Goal: Navigation & Orientation: Find specific page/section

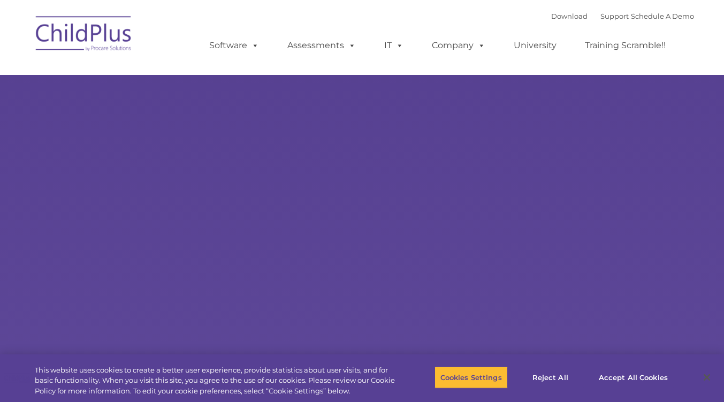
select select "MEDIUM"
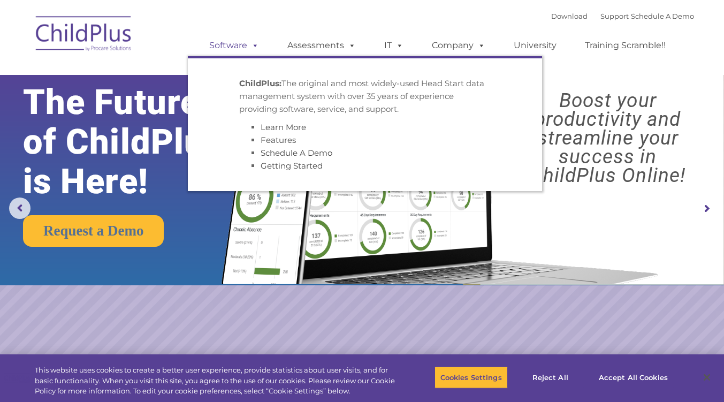
click at [241, 43] on link "Software" at bounding box center [234, 45] width 71 height 21
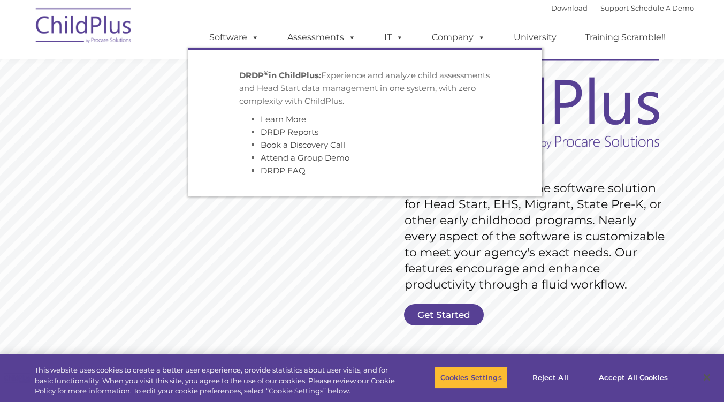
scroll to position [54, 0]
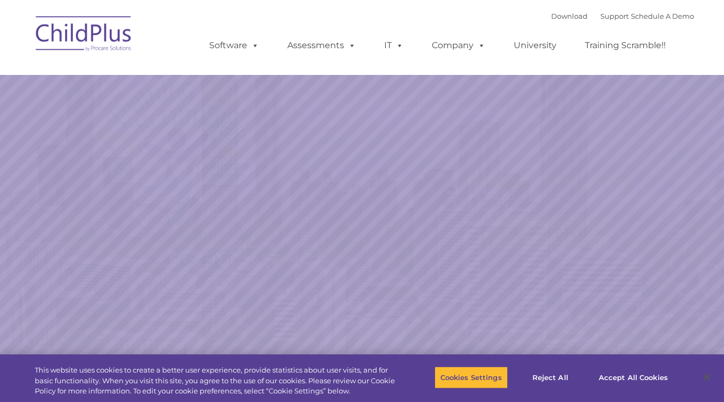
select select "MEDIUM"
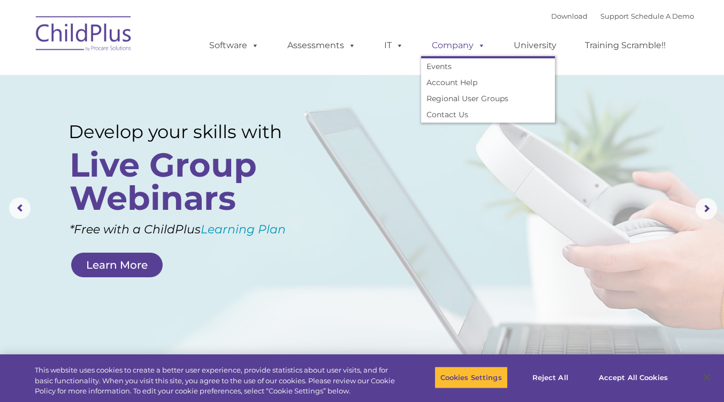
click at [479, 43] on span at bounding box center [480, 45] width 12 height 10
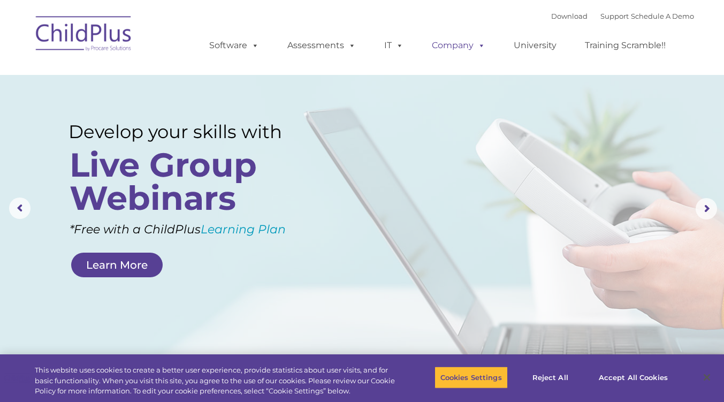
click at [479, 43] on span at bounding box center [480, 45] width 12 height 10
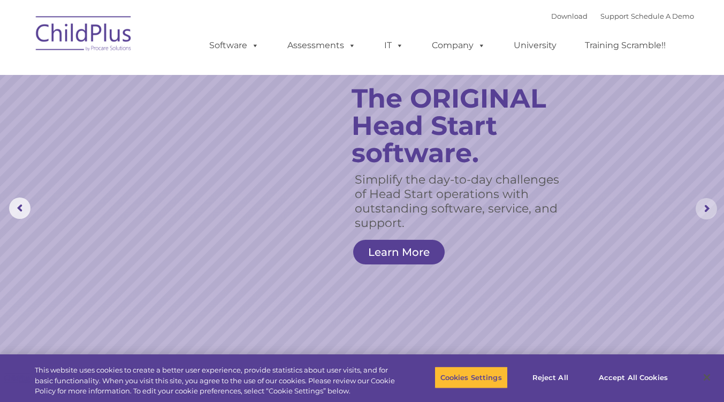
click at [702, 210] on rs-arrow at bounding box center [706, 208] width 21 height 21
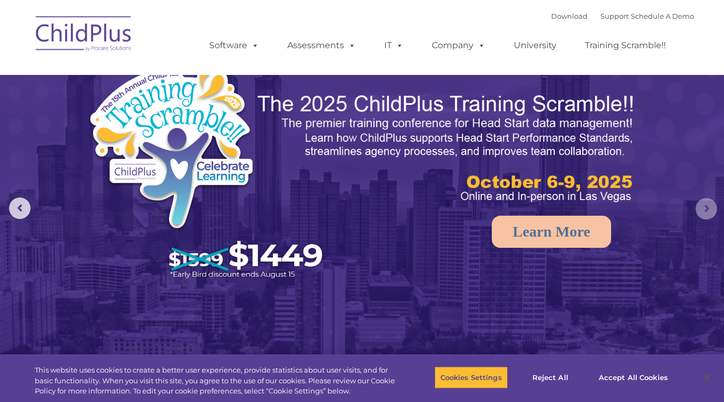
click at [702, 210] on rs-arrow at bounding box center [706, 208] width 21 height 21
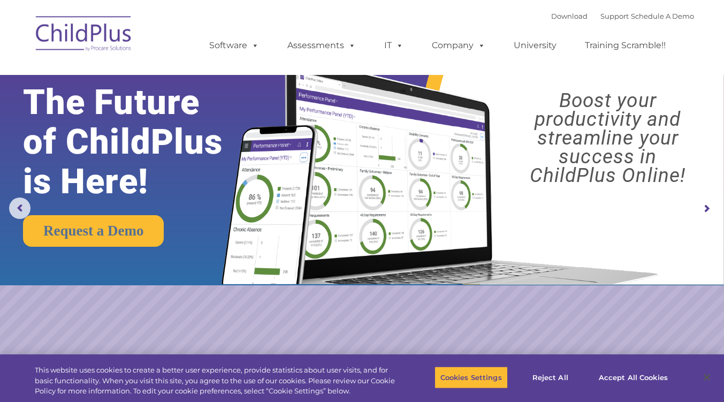
click at [702, 210] on rs-arrow at bounding box center [706, 208] width 21 height 21
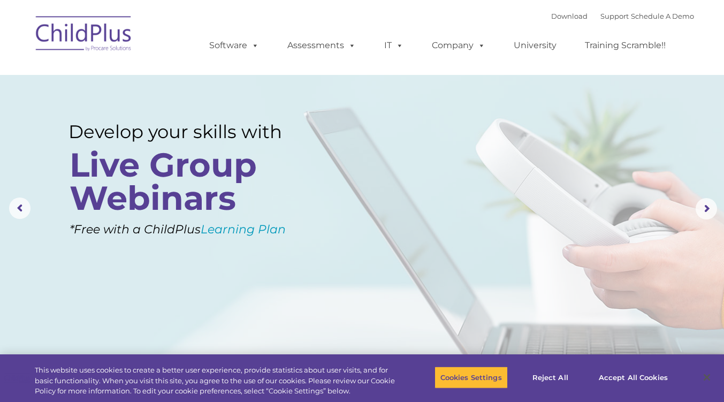
click at [147, 46] on div "Download Support | Schedule A Demo  MENU MENU Software ChildPlus: The original…" at bounding box center [363, 37] width 664 height 59
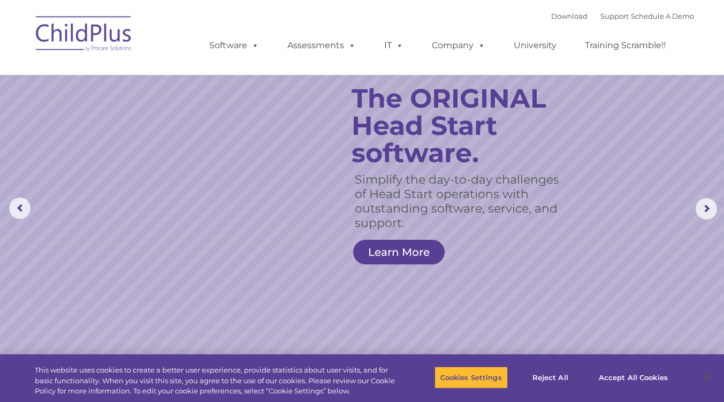
scroll to position [773, 0]
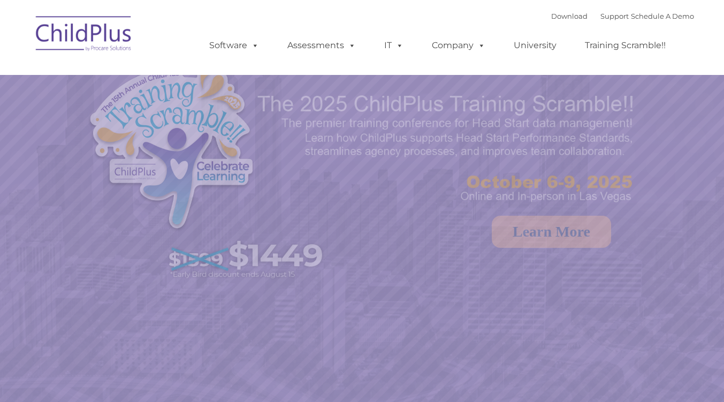
select select "MEDIUM"
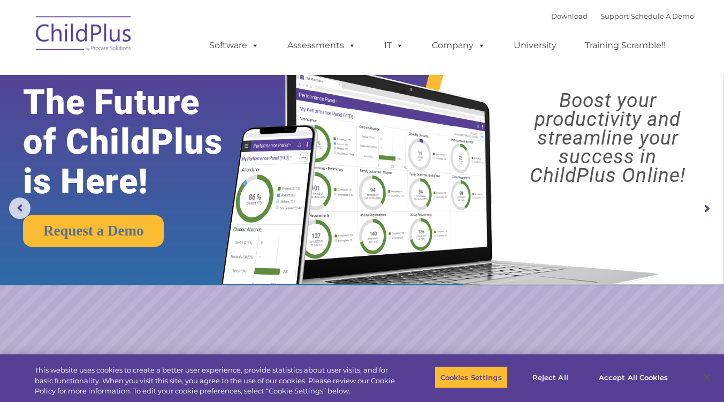
drag, startPoint x: 729, startPoint y: 17, endPoint x: 115, endPoint y: 27, distance: 614.1
click at [115, 27] on img at bounding box center [84, 36] width 107 height 54
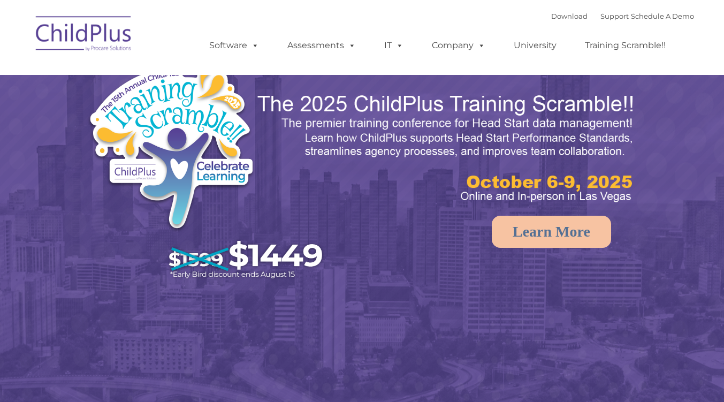
select select "MEDIUM"
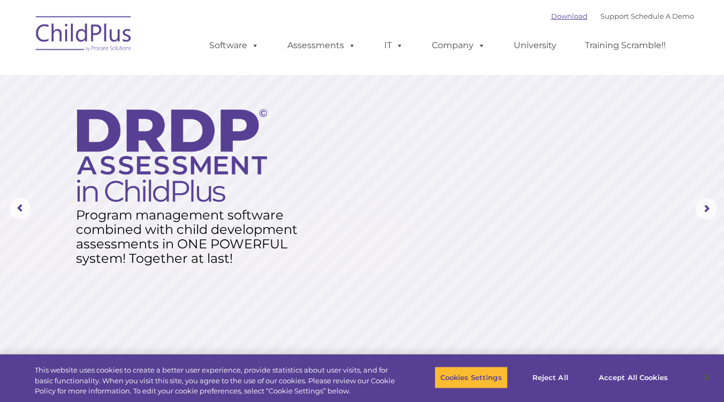
click at [559, 20] on link "Download" at bounding box center [569, 16] width 36 height 9
